Goal: Task Accomplishment & Management: Manage account settings

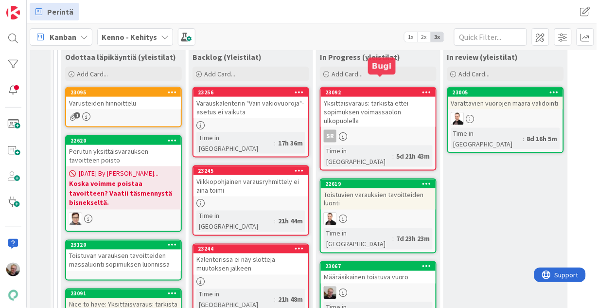
scroll to position [233, 0]
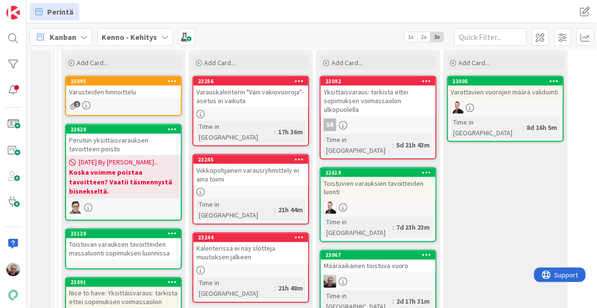
click at [229, 242] on div "Kalenterissa ei näy slotteja muutoksen jälkeen" at bounding box center [251, 252] width 115 height 21
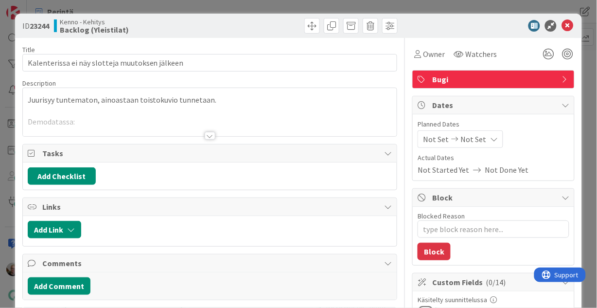
click at [163, 119] on div at bounding box center [210, 123] width 374 height 25
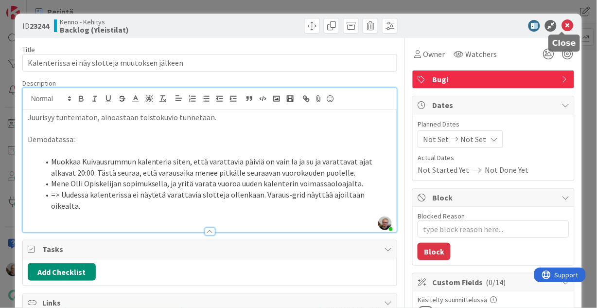
click at [562, 24] on icon at bounding box center [568, 26] width 12 height 12
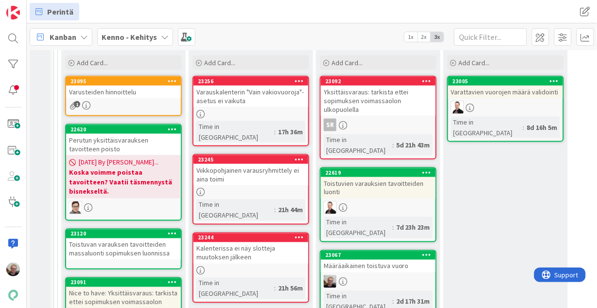
click at [240, 102] on div "Varauskalenterin "Vain vakiovuoroja"-asetus ei vaikuta" at bounding box center [251, 96] width 115 height 21
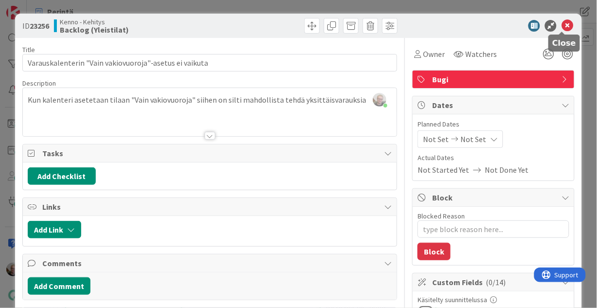
click at [563, 27] on icon at bounding box center [568, 26] width 12 height 12
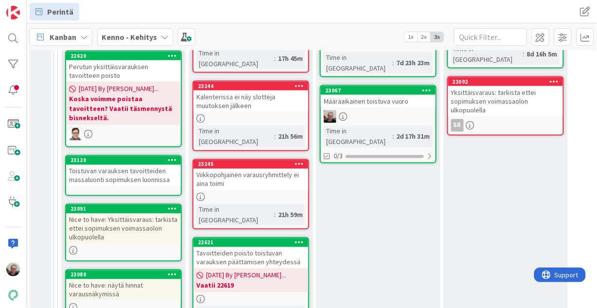
scroll to position [306, 0]
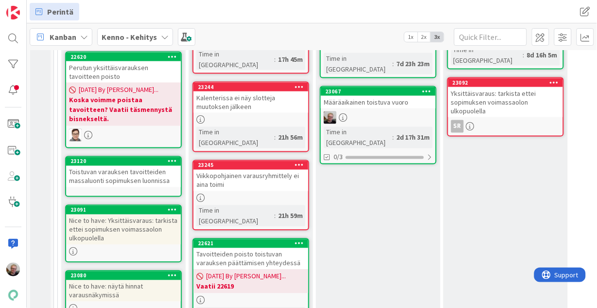
click at [300, 161] on icon at bounding box center [299, 164] width 9 height 7
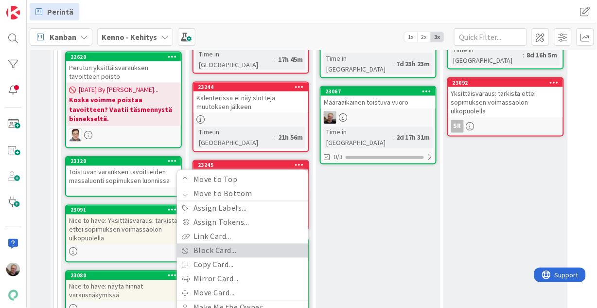
click at [227, 244] on link "Block Card..." at bounding box center [242, 251] width 131 height 14
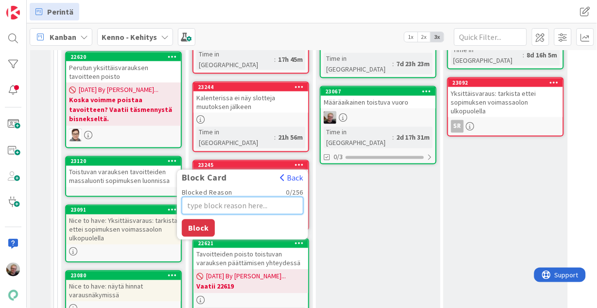
click at [220, 197] on textarea "Blocked Reason" at bounding box center [243, 206] width 122 height 18
type textarea "x"
type textarea "J"
type textarea "x"
type textarea "[PERSON_NAME]"
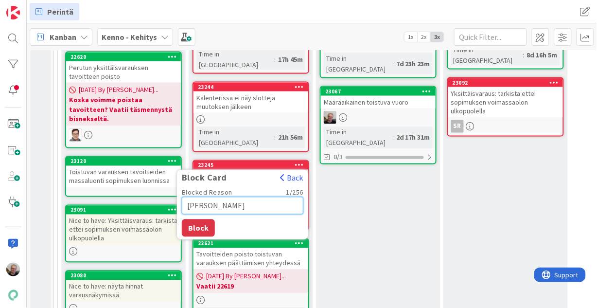
type textarea "x"
type textarea "Jaa"
type textarea "x"
type textarea "Jaak"
type textarea "x"
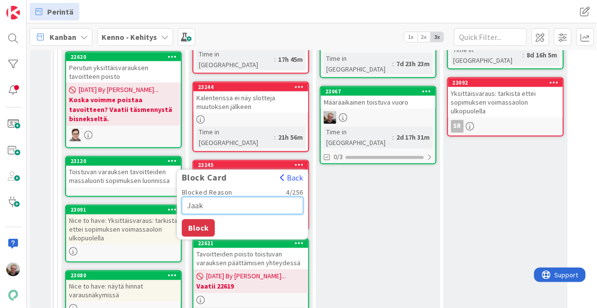
type textarea "Jaakk"
type textarea "x"
type textarea "[PERSON_NAME]"
type textarea "x"
type textarea "[PERSON_NAME]"
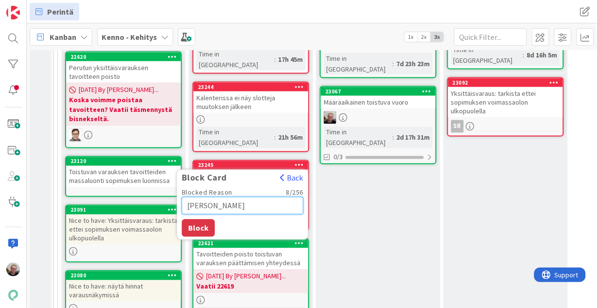
type textarea "x"
type textarea "[PERSON_NAME]"
type textarea "x"
type textarea "[PERSON_NAME] ei t"
type textarea "x"
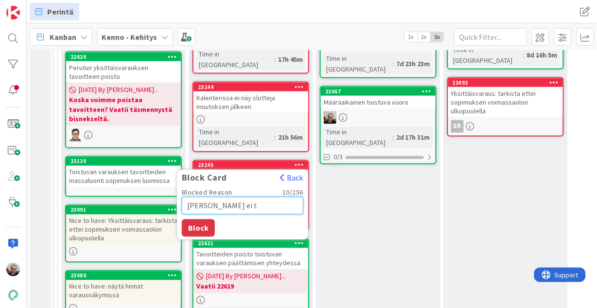
type textarea "[PERSON_NAME] ei ta"
type textarea "x"
type textarea "[PERSON_NAME] ei tah"
type textarea "x"
type textarea "Jaakko ei tahdo"
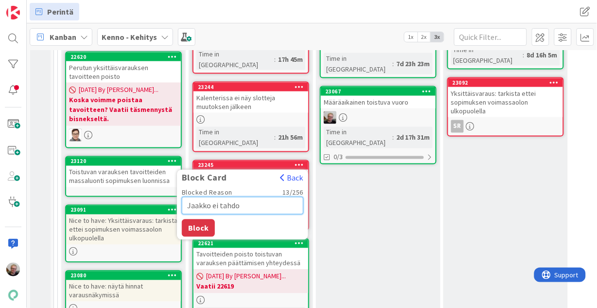
type textarea "x"
type textarea "Jaakko ei tahdo"
click at [202, 219] on button "Block" at bounding box center [198, 228] width 33 height 18
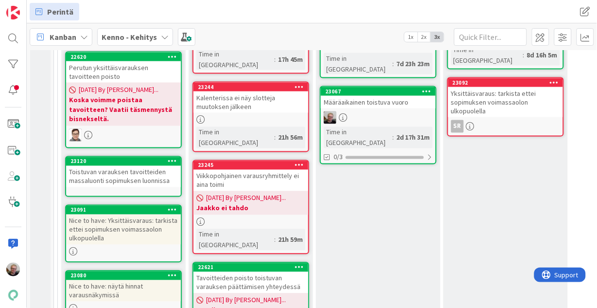
click at [237, 203] on b "Jaakko ei tahdo" at bounding box center [250, 208] width 109 height 10
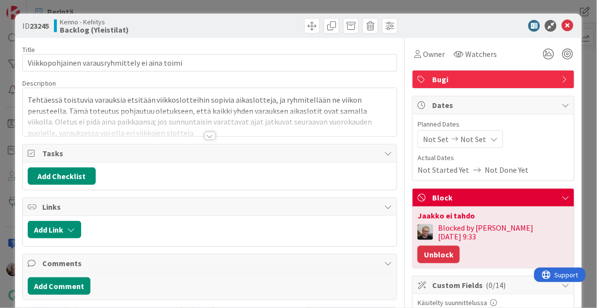
click at [460, 246] on button "Unblock" at bounding box center [439, 255] width 42 height 18
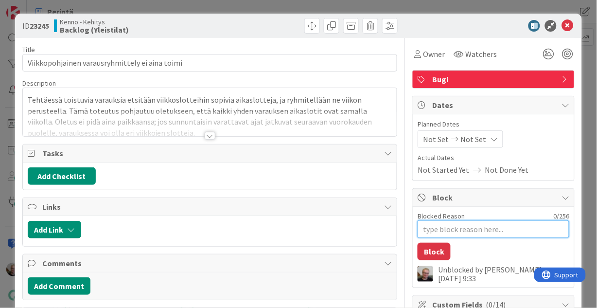
click at [465, 232] on textarea "Blocked Reason" at bounding box center [494, 229] width 152 height 18
type textarea "x"
type textarea "J"
type textarea "x"
type textarea "[PERSON_NAME]"
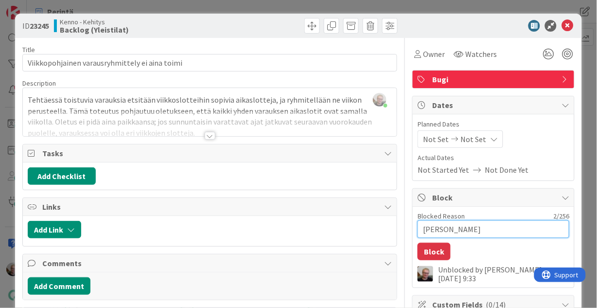
type textarea "x"
type textarea "J"
type textarea "x"
type textarea "J"
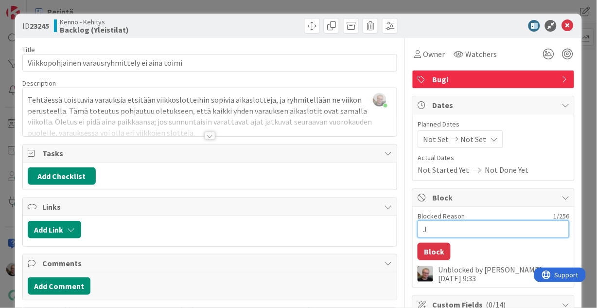
type textarea "x"
type textarea "[PERSON_NAME]"
type textarea "x"
type textarea "Jaa"
type textarea "x"
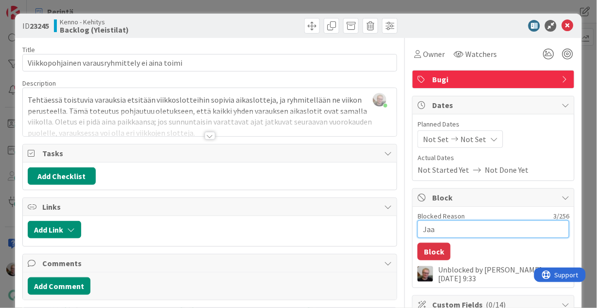
type textarea "Jaak"
type textarea "x"
type textarea "Jaakk"
type textarea "x"
type textarea "[PERSON_NAME]"
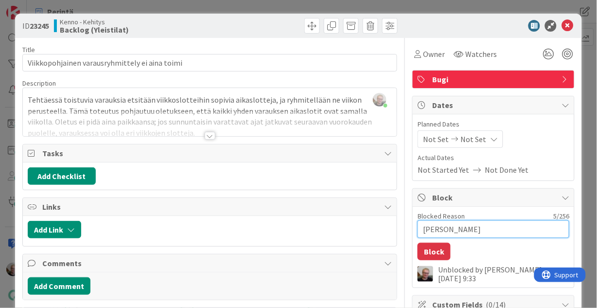
type textarea "x"
type textarea "[PERSON_NAME]"
type textarea "x"
type textarea "[PERSON_NAME]"
type textarea "x"
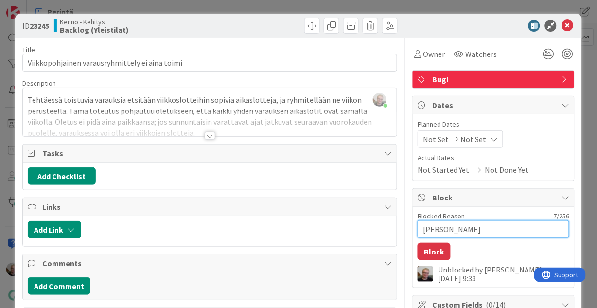
type textarea "[PERSON_NAME]"
type textarea "x"
type textarea "[PERSON_NAME]"
type textarea "x"
type textarea "[PERSON_NAME]"
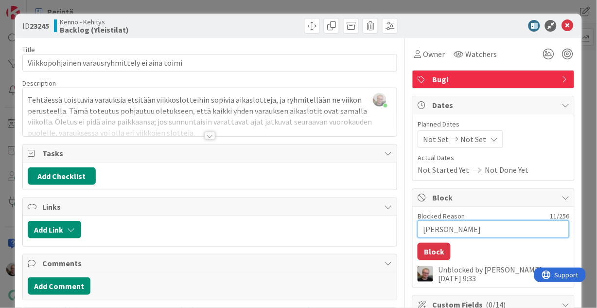
type textarea "x"
type textarea "[PERSON_NAME]"
type textarea "x"
type textarea "[PERSON_NAME]"
type textarea "x"
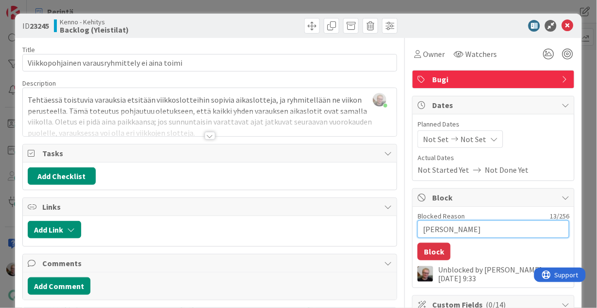
type textarea "[PERSON_NAME]"
type textarea "x"
type textarea "[PERSON_NAME] s"
type textarea "x"
type textarea "[PERSON_NAME] sa"
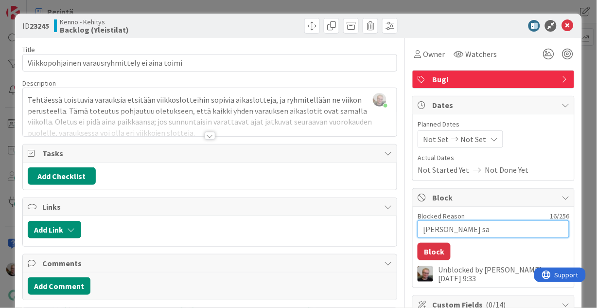
type textarea "x"
type textarea "[PERSON_NAME] sam"
type textarea "x"
type textarea "[PERSON_NAME] sama"
type textarea "x"
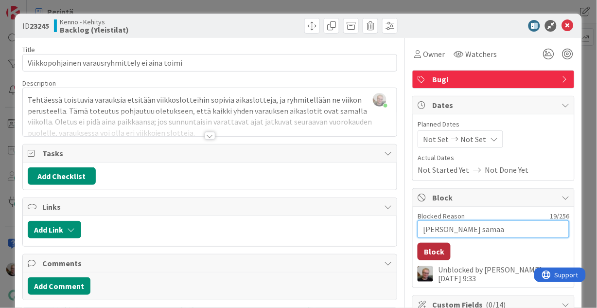
type textarea "[PERSON_NAME] samaa"
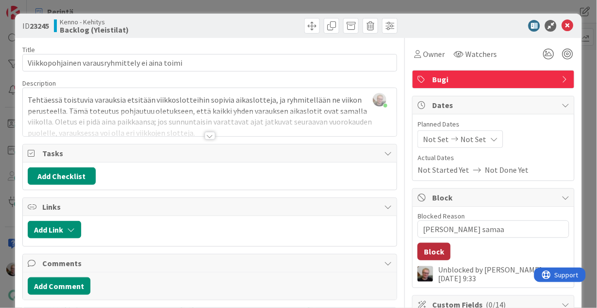
click at [436, 252] on button "Block" at bounding box center [434, 252] width 33 height 18
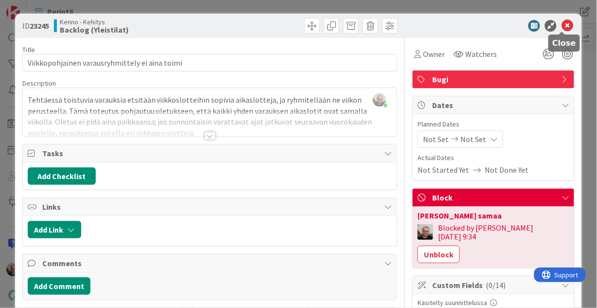
click at [563, 27] on icon at bounding box center [568, 26] width 12 height 12
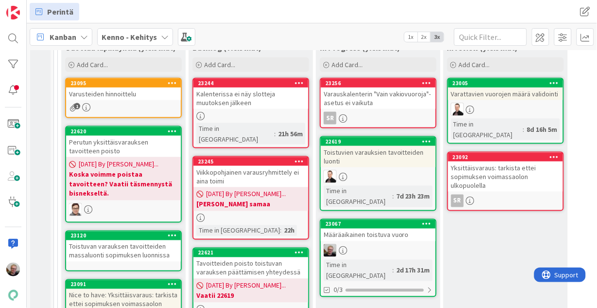
scroll to position [228, 0]
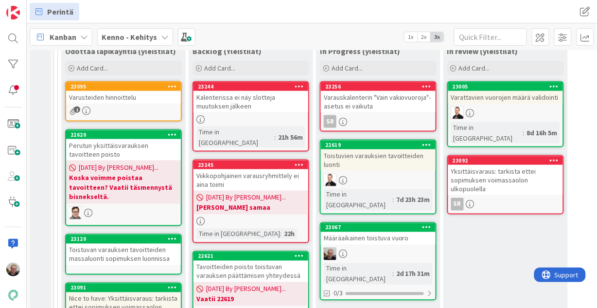
click at [264, 203] on b "[PERSON_NAME] samaa" at bounding box center [250, 208] width 109 height 10
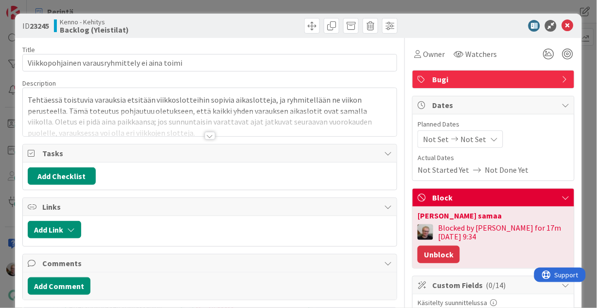
click at [444, 253] on button "Unblock" at bounding box center [439, 255] width 42 height 18
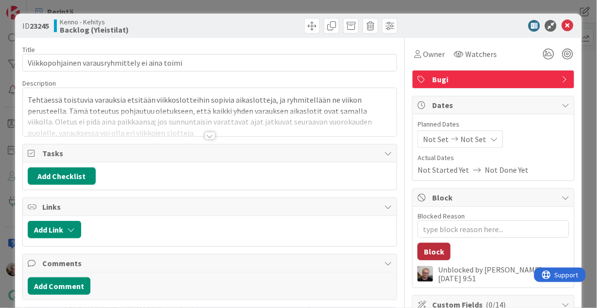
click at [442, 253] on button "Block" at bounding box center [434, 252] width 33 height 18
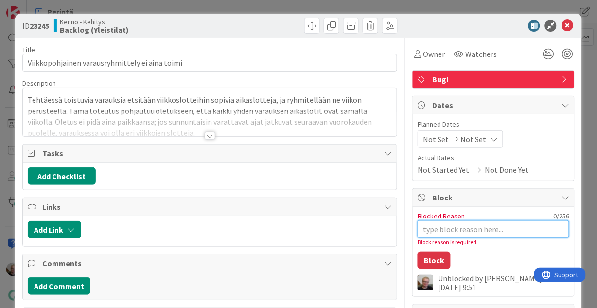
click at [432, 224] on textarea "Blocked Reason" at bounding box center [494, 229] width 152 height 18
type textarea "x"
type textarea "J"
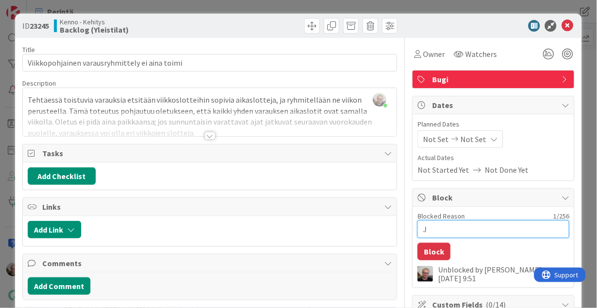
type textarea "x"
type textarea "[PERSON_NAME]"
type textarea "x"
type textarea "Jaa"
type textarea "x"
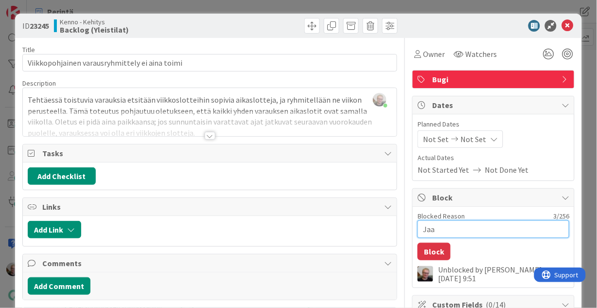
type textarea "Jaak"
type textarea "x"
type textarea "Jaakk"
type textarea "x"
type textarea "[PERSON_NAME]"
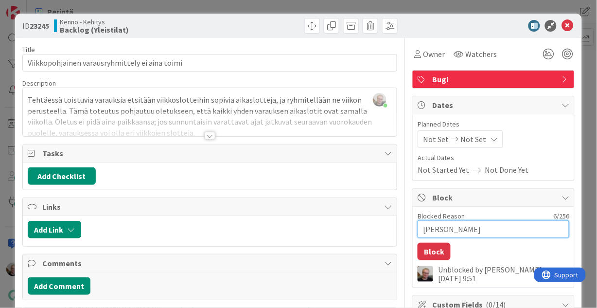
type textarea "x"
type textarea "[PERSON_NAME]"
type textarea "x"
type textarea "[PERSON_NAME]"
type textarea "x"
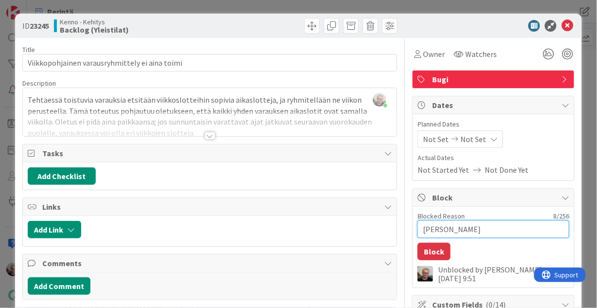
type textarea "[PERSON_NAME]"
type textarea "x"
type textarea "[PERSON_NAME]"
type textarea "x"
type textarea "[PERSON_NAME]"
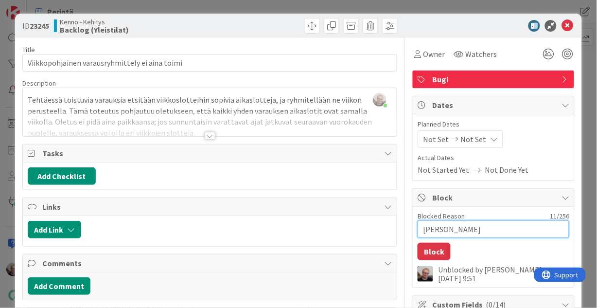
type textarea "x"
type textarea "[PERSON_NAME]"
type textarea "x"
type textarea "[PERSON_NAME]"
type textarea "x"
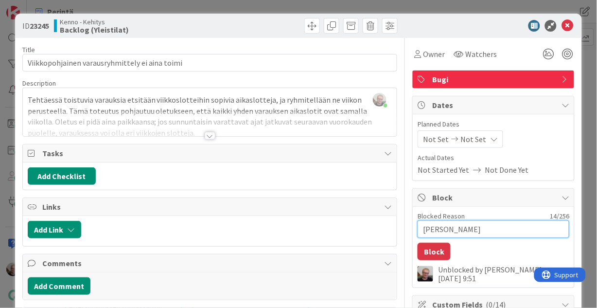
type textarea "[PERSON_NAME] s"
type textarea "x"
type textarea "[PERSON_NAME] sa"
type textarea "x"
type textarea "[PERSON_NAME] sam"
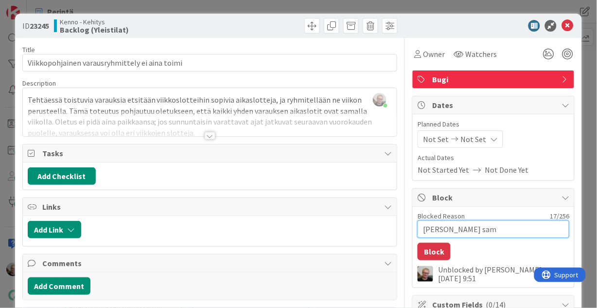
type textarea "x"
type textarea "[PERSON_NAME] sama"
type textarea "x"
type textarea "[PERSON_NAME] samaa"
type textarea "x"
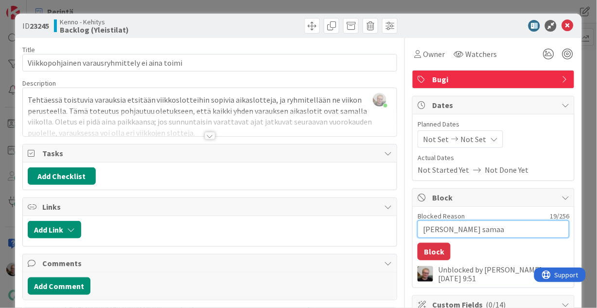
type textarea "[PERSON_NAME] samaa"
type textarea "x"
type textarea "[PERSON_NAME] samaa t"
type textarea "x"
type textarea "[PERSON_NAME] samaa ti"
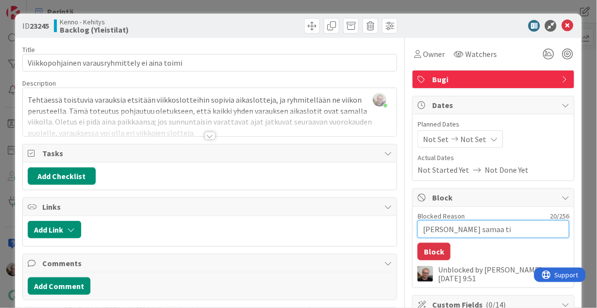
type textarea "x"
type textarea "[PERSON_NAME] samaa tie"
type textarea "x"
type textarea "[PERSON_NAME] samaa tied"
type textarea "x"
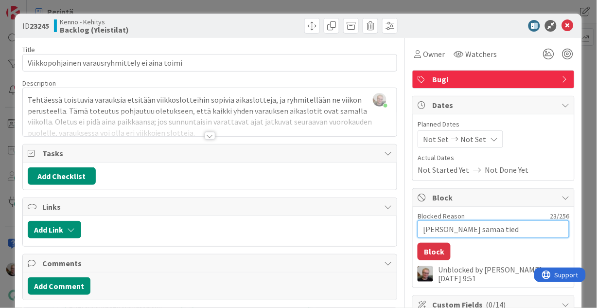
type textarea "[PERSON_NAME] samaa tiedo"
type textarea "x"
type textarea "[PERSON_NAME] samaa tiedos"
type textarea "x"
type textarea "[PERSON_NAME] samaa tiedosto"
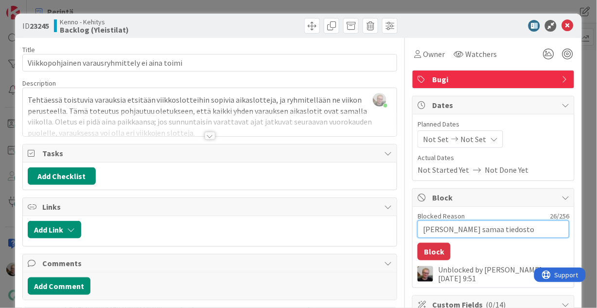
type textarea "x"
type textarea "[PERSON_NAME] samaa tiedostoa"
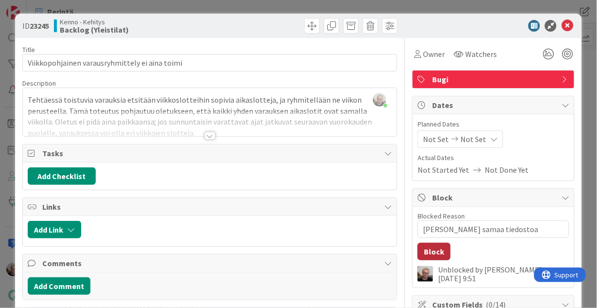
click at [438, 255] on button "Block" at bounding box center [434, 252] width 33 height 18
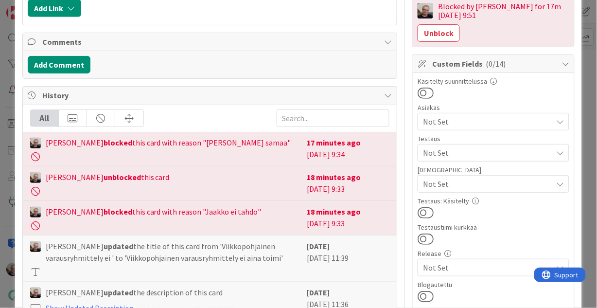
scroll to position [233, 0]
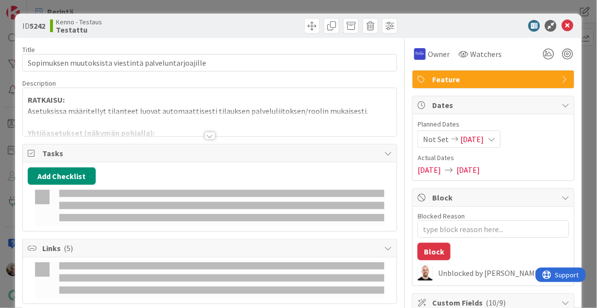
type input "19643"
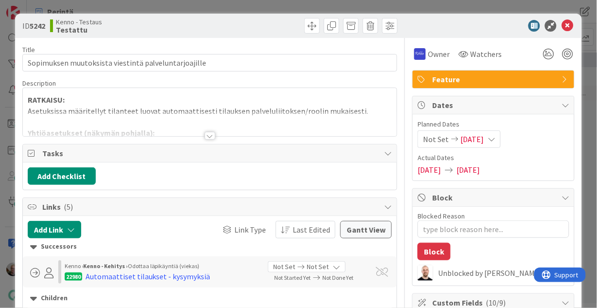
type textarea "x"
click at [173, 104] on p "RATKAISU:" at bounding box center [210, 99] width 365 height 11
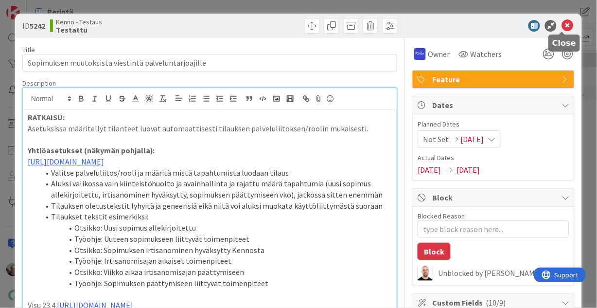
click at [562, 23] on icon at bounding box center [568, 26] width 12 height 12
